Goal: Task Accomplishment & Management: Manage account settings

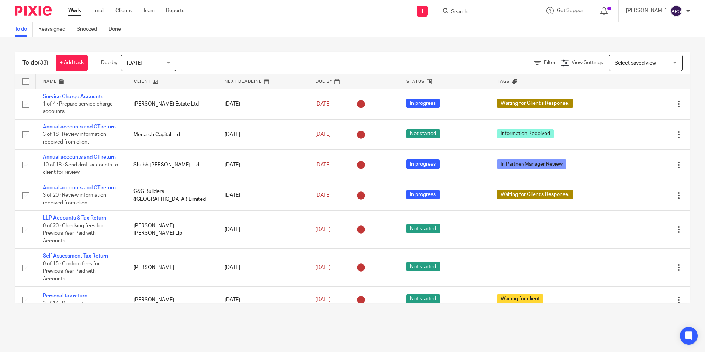
click at [328, 82] on link at bounding box center [353, 81] width 90 height 15
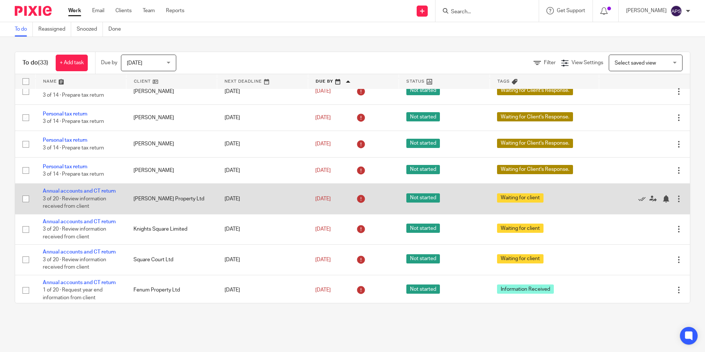
scroll to position [850, 0]
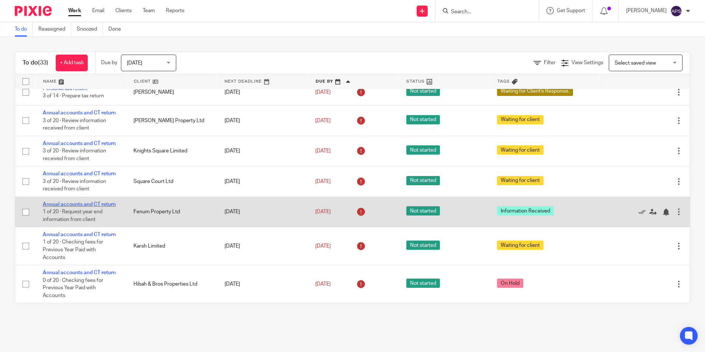
click at [97, 204] on link "Annual accounts and CT return" at bounding box center [79, 204] width 73 height 5
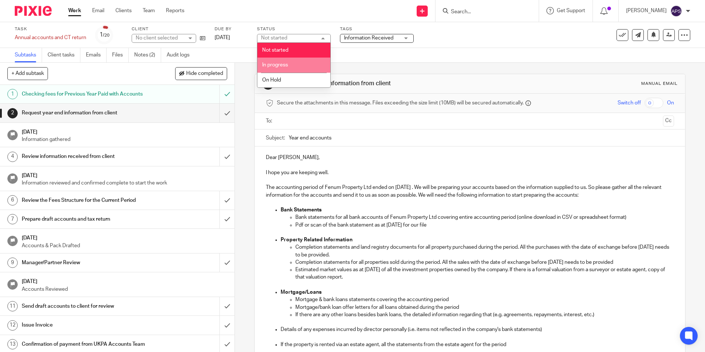
click at [284, 69] on li "In progress" at bounding box center [293, 65] width 73 height 15
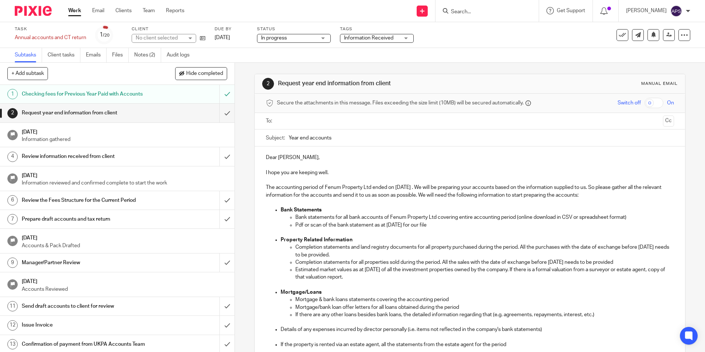
click at [241, 58] on div "Subtasks Client tasks Emails Files Notes (2) Audit logs" at bounding box center [352, 55] width 705 height 15
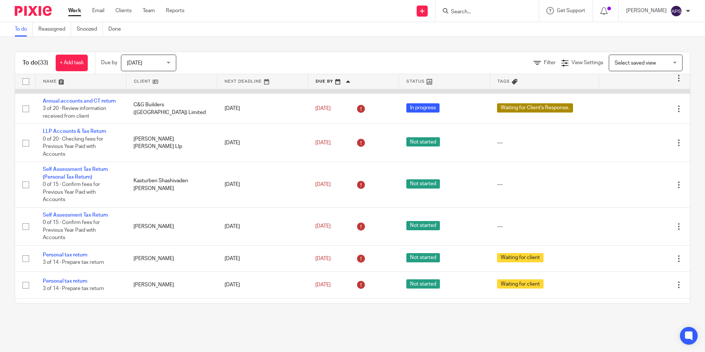
scroll to position [74, 0]
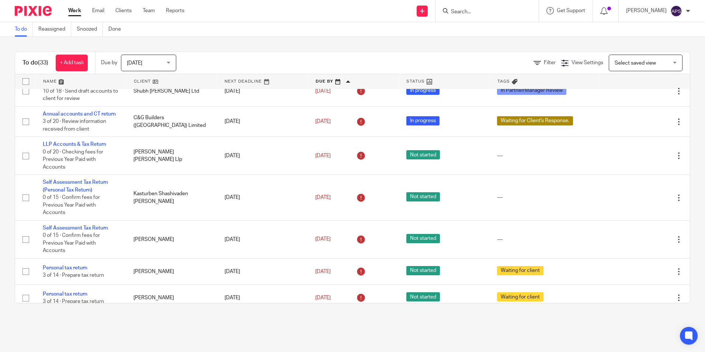
click at [359, 8] on div "Send new email Create task Add client Get Support Contact via email Check our d…" at bounding box center [450, 11] width 510 height 22
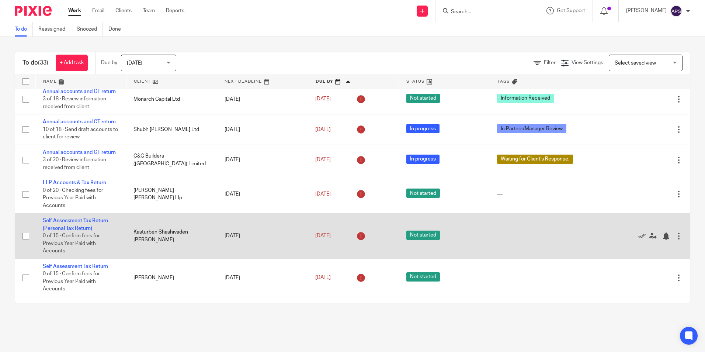
scroll to position [0, 0]
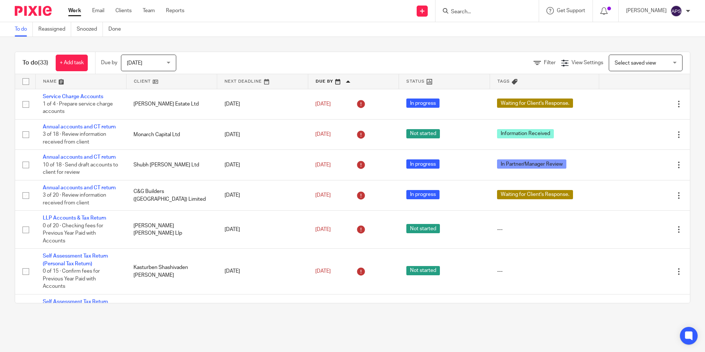
click at [250, 6] on div "Send new email Create task Add client Get Support Contact via email Check our d…" at bounding box center [450, 11] width 510 height 22
click at [345, 6] on div "Send new email Create task Add client Get Support Contact via email Check our d…" at bounding box center [450, 11] width 510 height 22
click at [268, 13] on div "Send new email Create task Add client Get Support Contact via email Check our d…" at bounding box center [450, 11] width 510 height 22
click at [359, 46] on div "To do (33) + Add task Due by Today Today Today Tomorrow This week Next week Thi…" at bounding box center [352, 177] width 705 height 281
click at [328, 38] on div "To do (33) + Add task Due by Today Today Today Tomorrow This week Next week Thi…" at bounding box center [352, 177] width 705 height 281
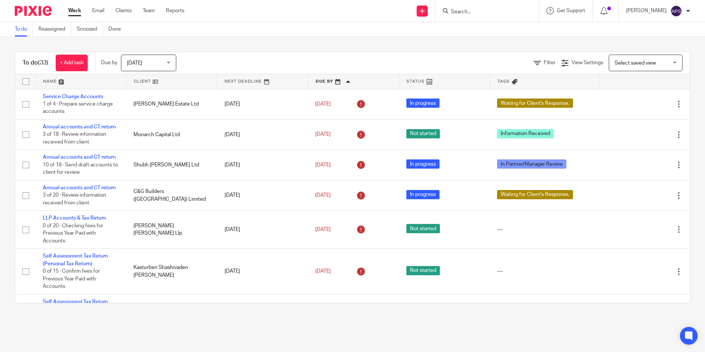
click at [330, 10] on div "Send new email Create task Add client Get Support Contact via email Check our d…" at bounding box center [450, 11] width 510 height 22
click at [299, 60] on div "Filter View Settings View Settings Manage saved views Select saved view Select …" at bounding box center [439, 63] width 501 height 17
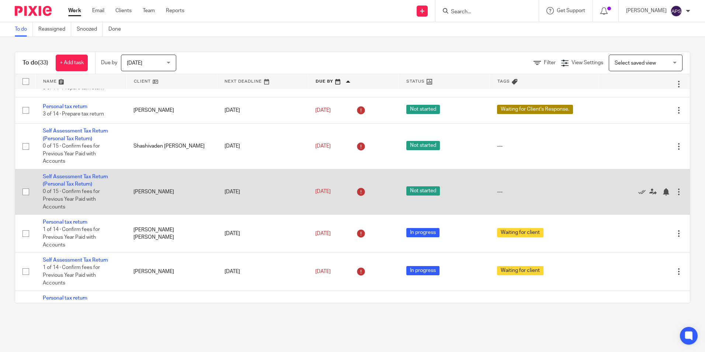
scroll to position [369, 0]
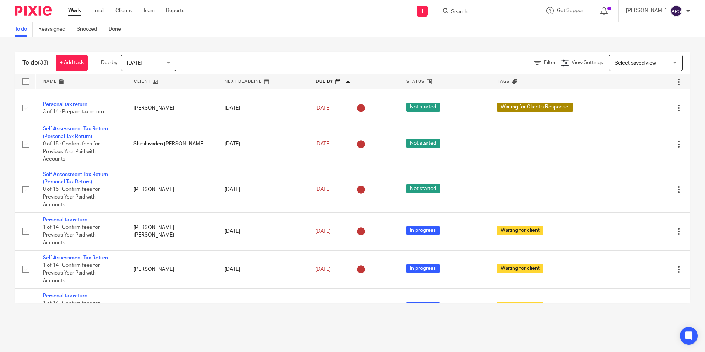
click at [333, 15] on div "Send new email Create task Add client Get Support Contact via email Check our d…" at bounding box center [450, 11] width 510 height 22
